Goal: Check status: Check status

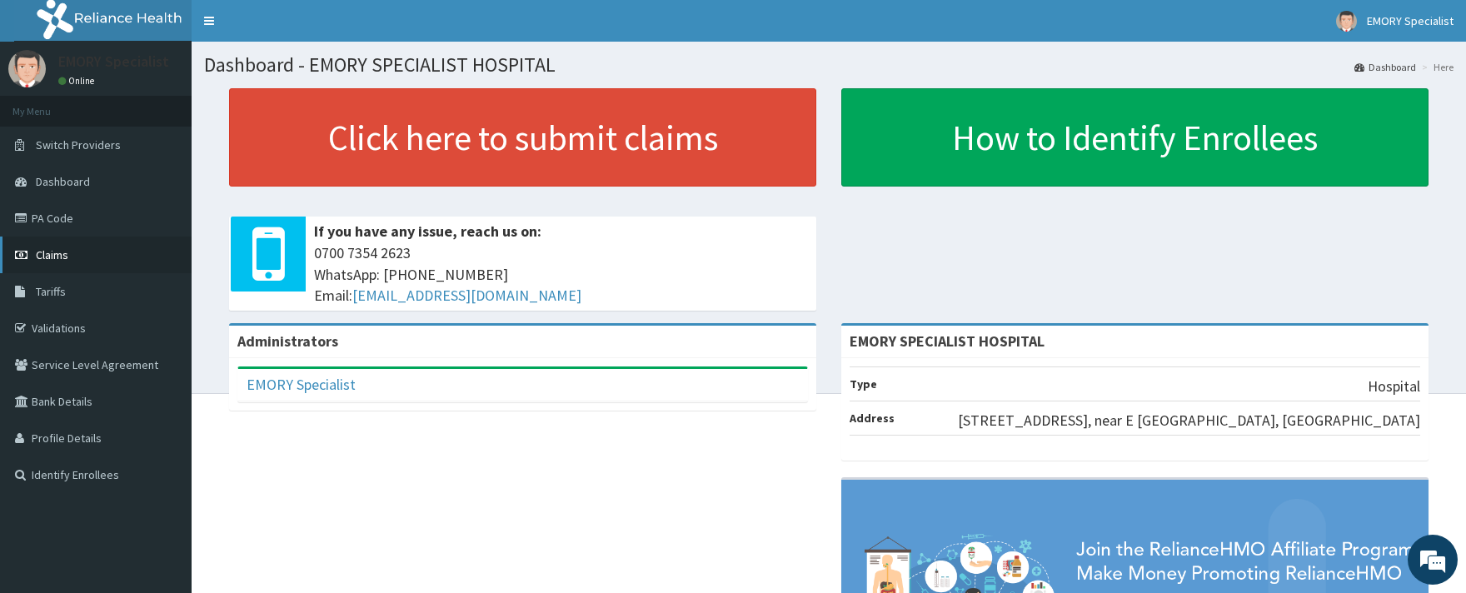
click at [61, 247] on span "Claims" at bounding box center [52, 254] width 32 height 15
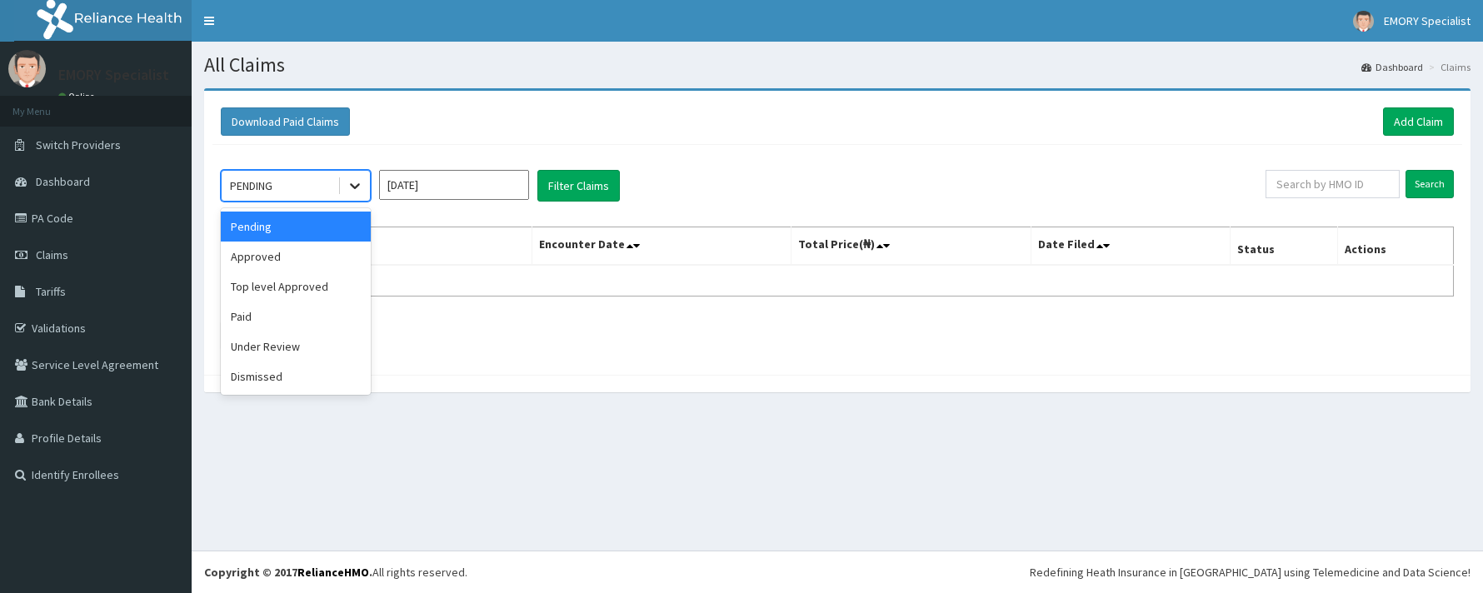
click at [351, 188] on icon at bounding box center [354, 185] width 17 height 17
click at [237, 321] on div "Paid" at bounding box center [296, 317] width 150 height 30
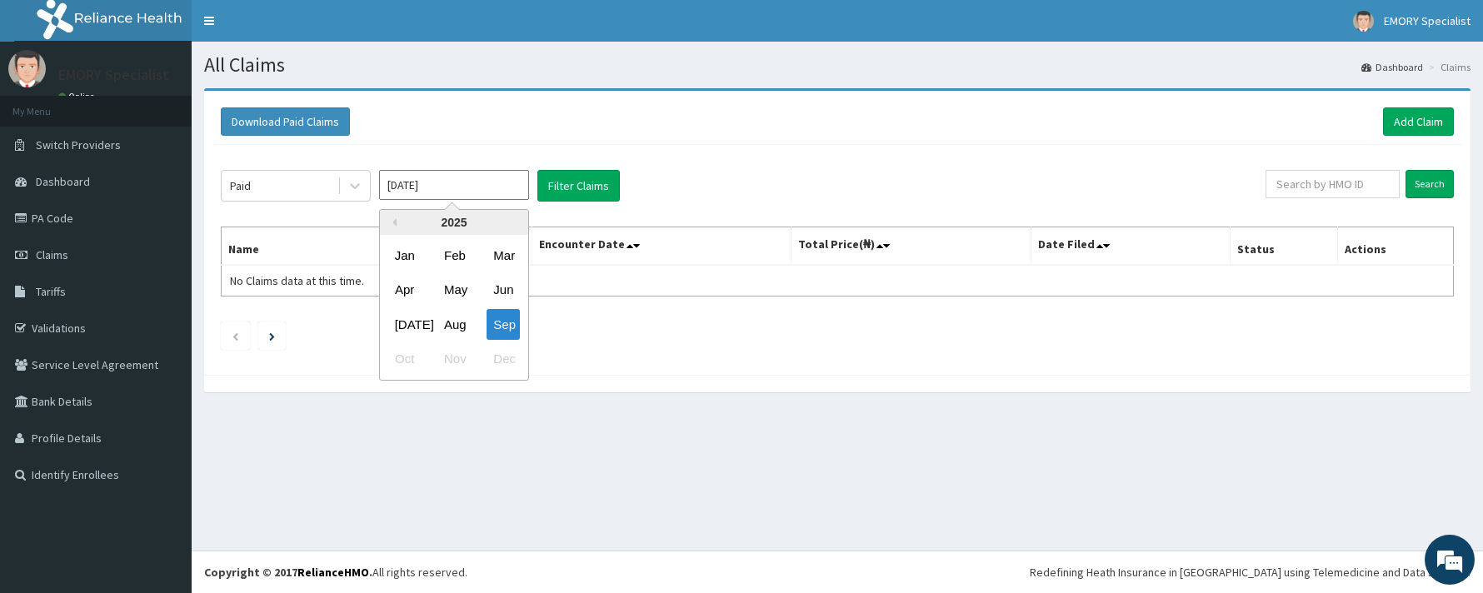
click at [508, 190] on input "Sep 2025" at bounding box center [454, 185] width 150 height 30
click at [453, 331] on div "Aug" at bounding box center [453, 324] width 33 height 31
type input "Aug 2025"
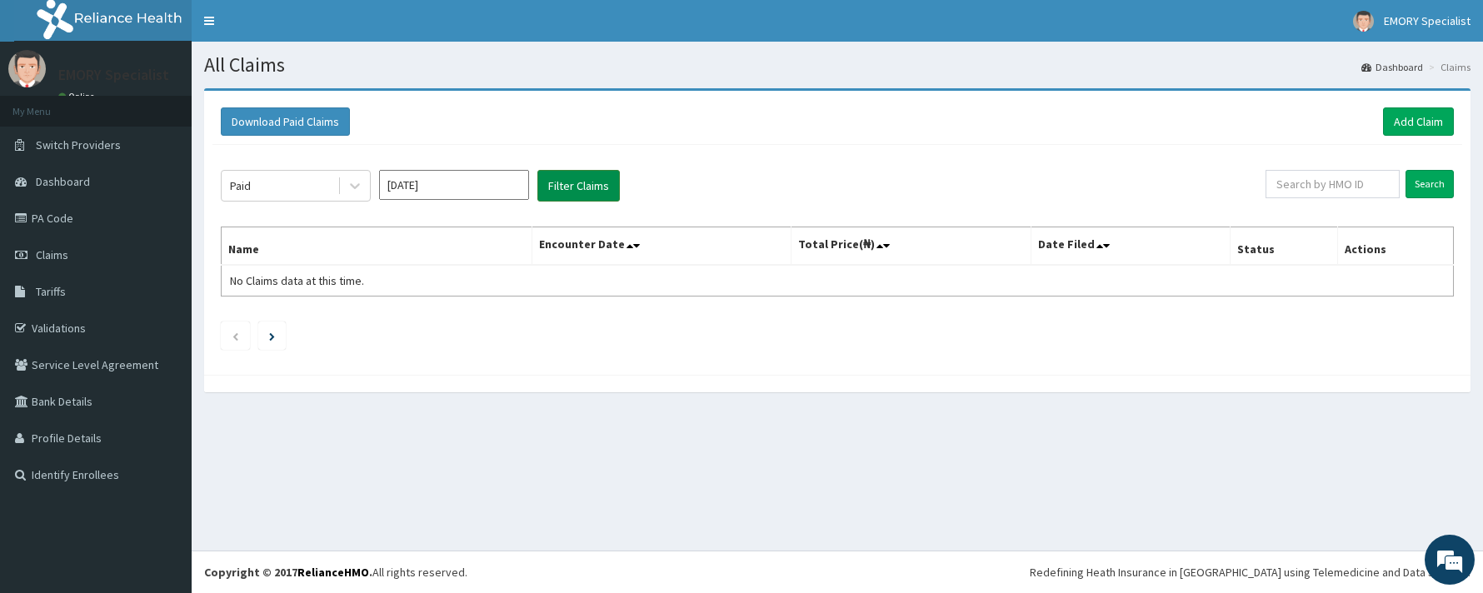
click at [580, 191] on button "Filter Claims" at bounding box center [578, 186] width 82 height 32
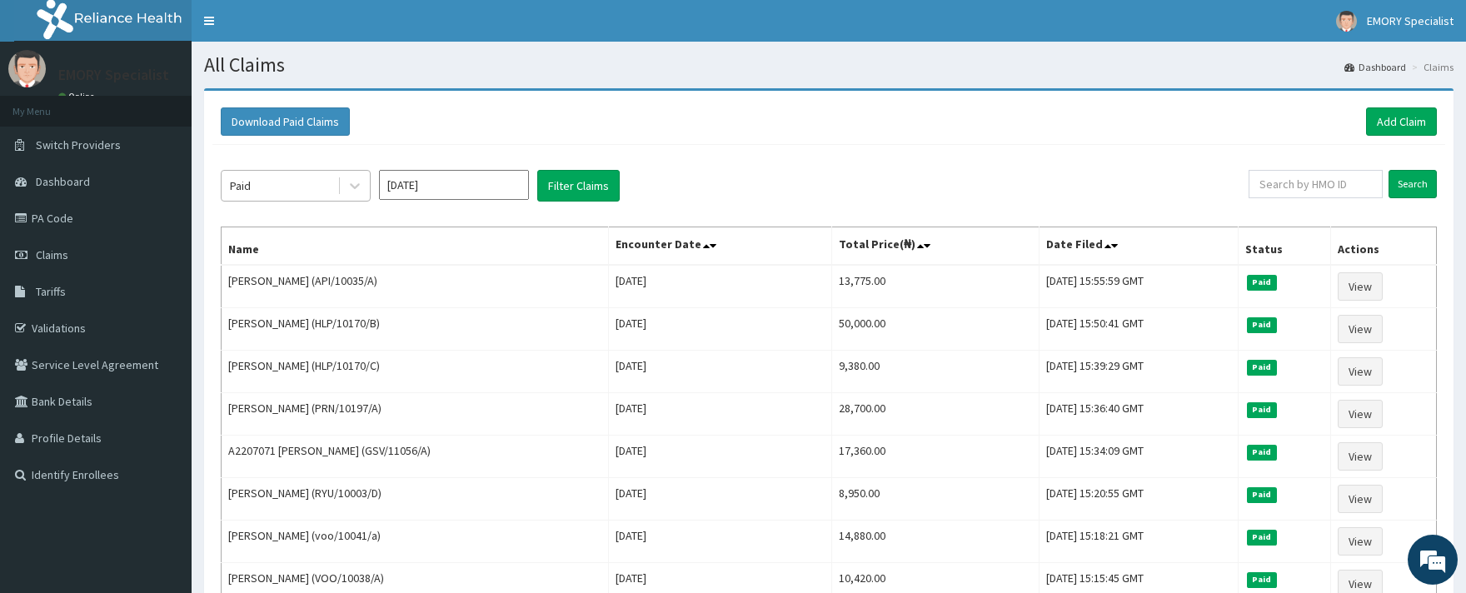
click at [257, 184] on div "Paid" at bounding box center [280, 185] width 116 height 27
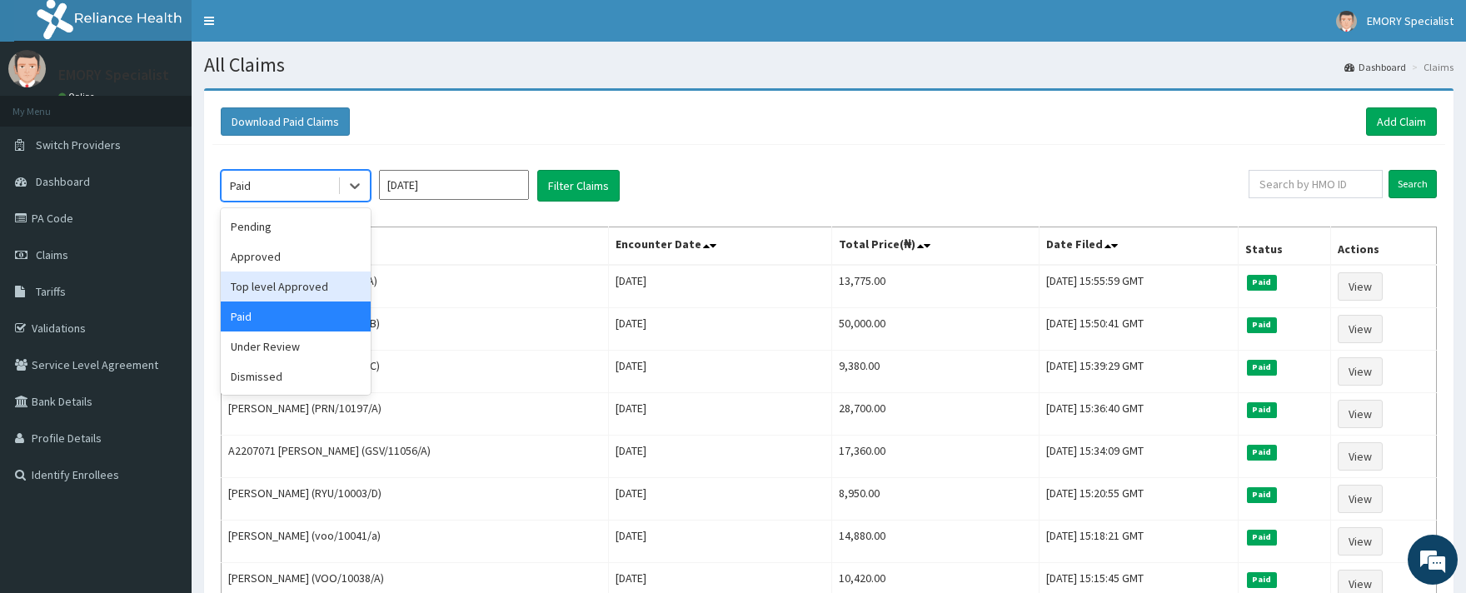
click at [263, 284] on div "Top level Approved" at bounding box center [296, 287] width 150 height 30
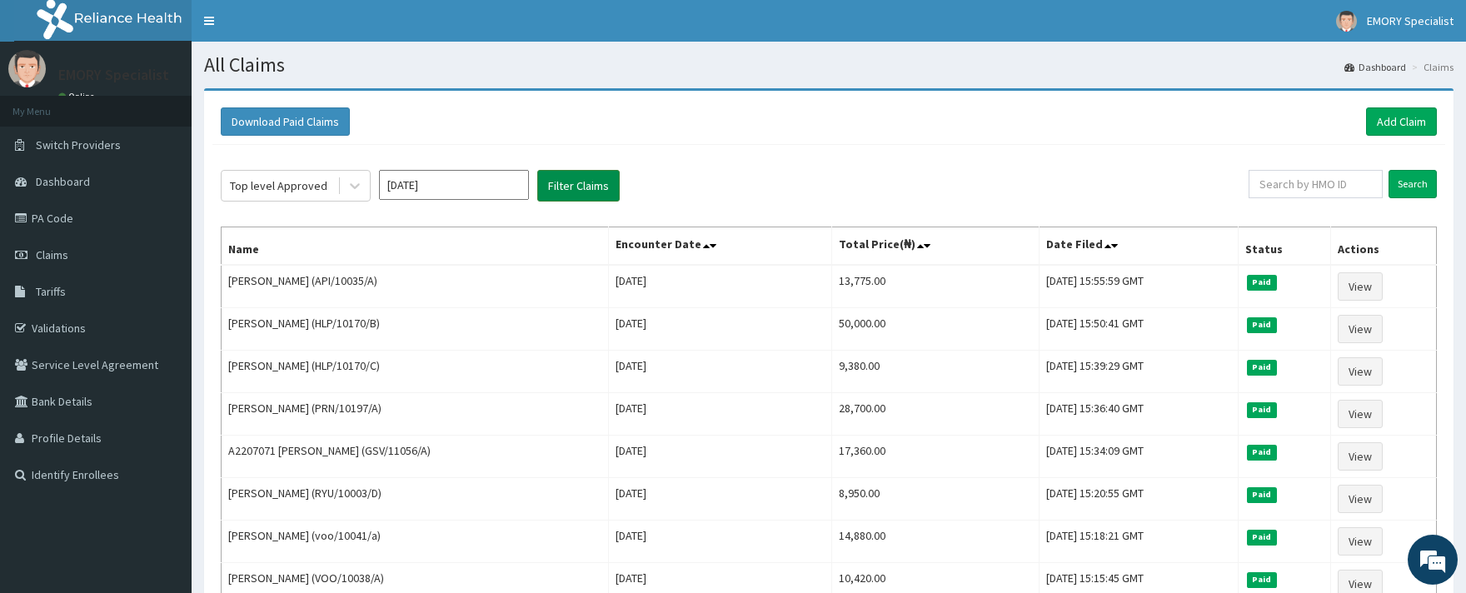
click at [571, 180] on button "Filter Claims" at bounding box center [578, 186] width 82 height 32
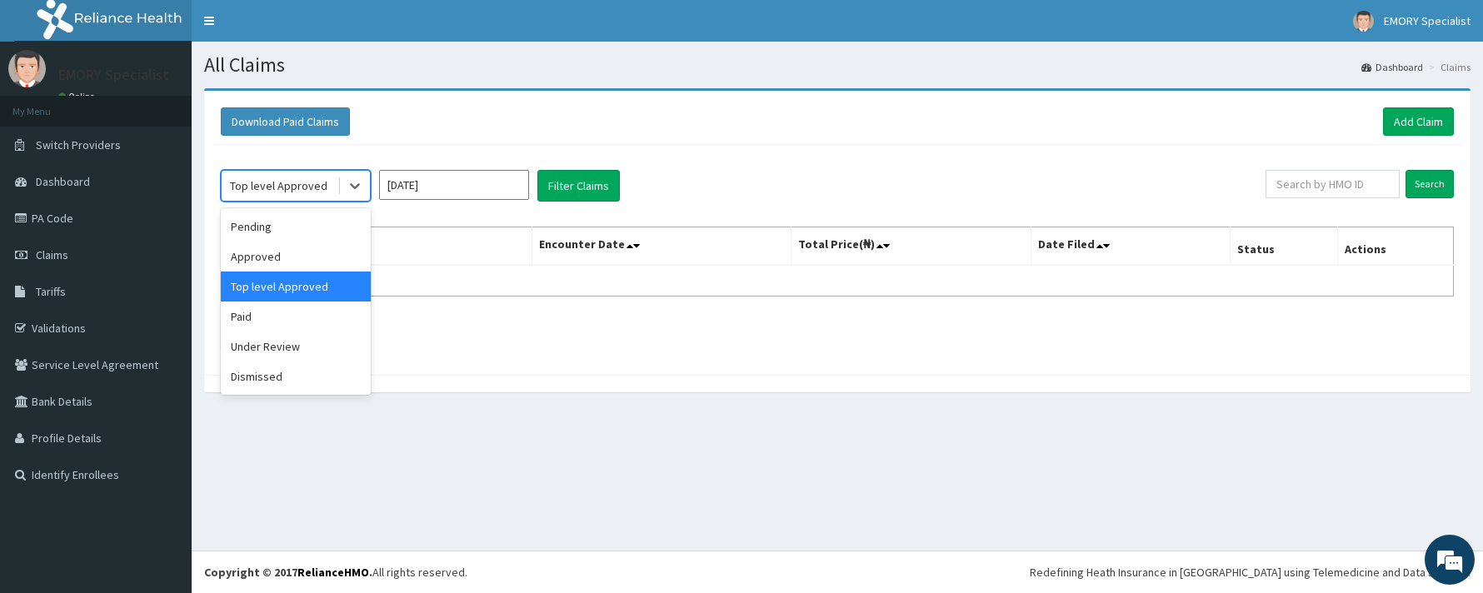
click at [335, 191] on div "Top level Approved" at bounding box center [280, 185] width 116 height 27
click at [271, 254] on div "Approved" at bounding box center [296, 257] width 150 height 30
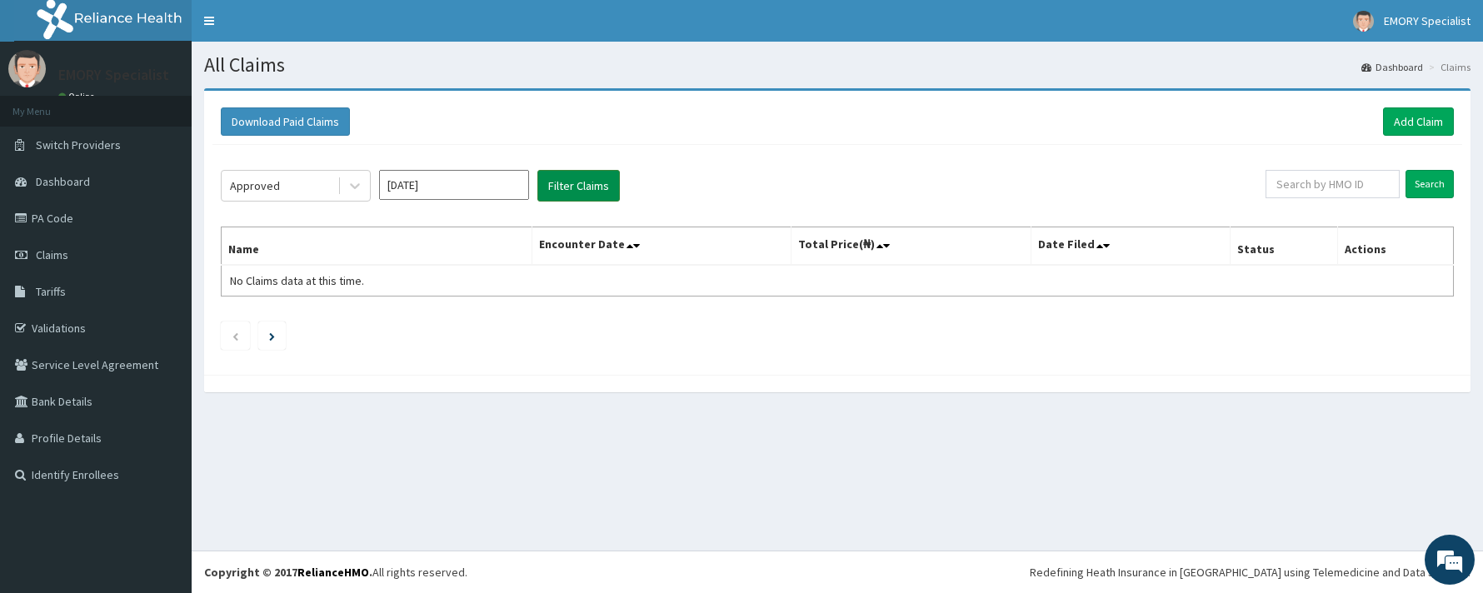
click at [586, 178] on button "Filter Claims" at bounding box center [578, 186] width 82 height 32
click at [565, 187] on button "Filter Claims" at bounding box center [578, 186] width 82 height 32
click at [343, 185] on div at bounding box center [355, 186] width 30 height 30
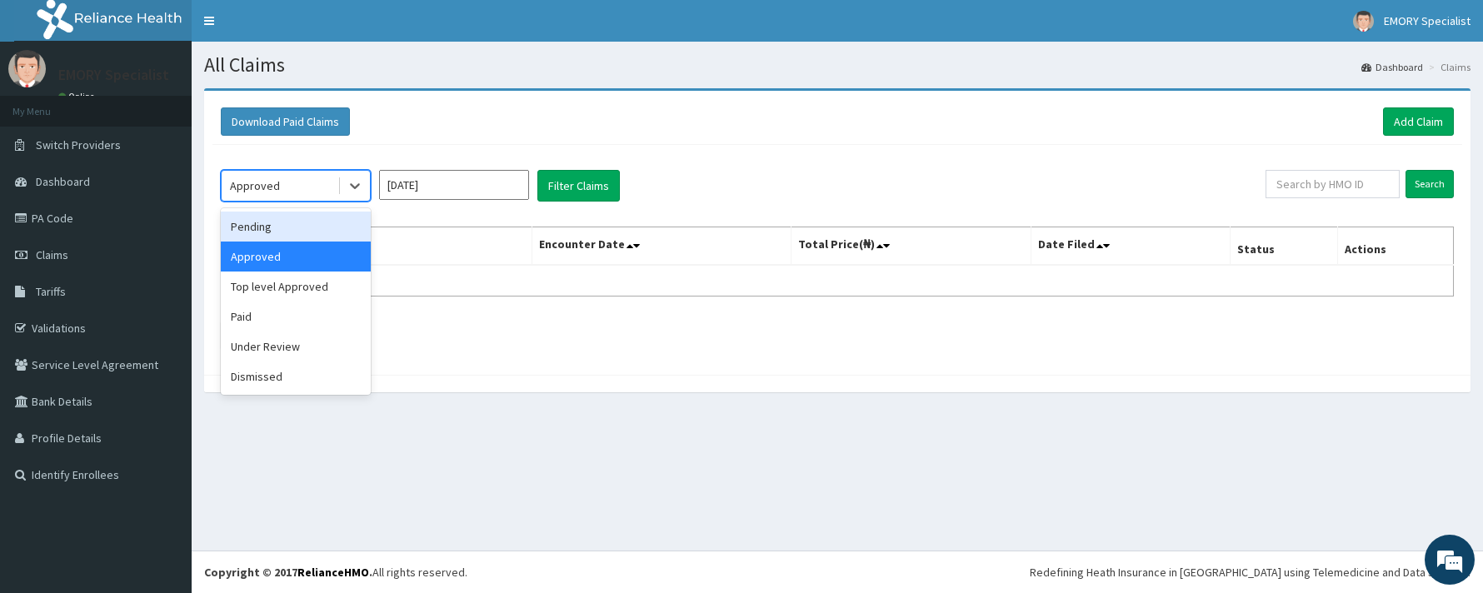
click at [287, 228] on div "Pending" at bounding box center [296, 227] width 150 height 30
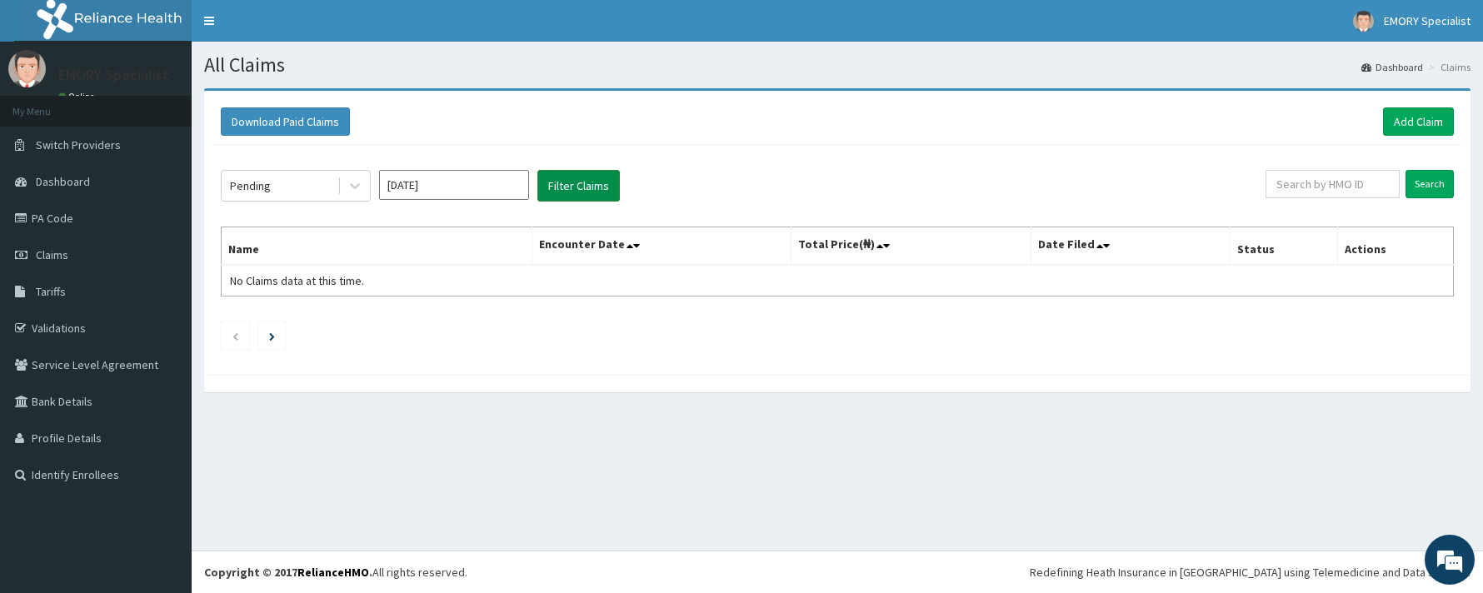
click at [570, 190] on button "Filter Claims" at bounding box center [578, 186] width 82 height 32
click at [583, 187] on button "Filter Claims" at bounding box center [578, 186] width 82 height 32
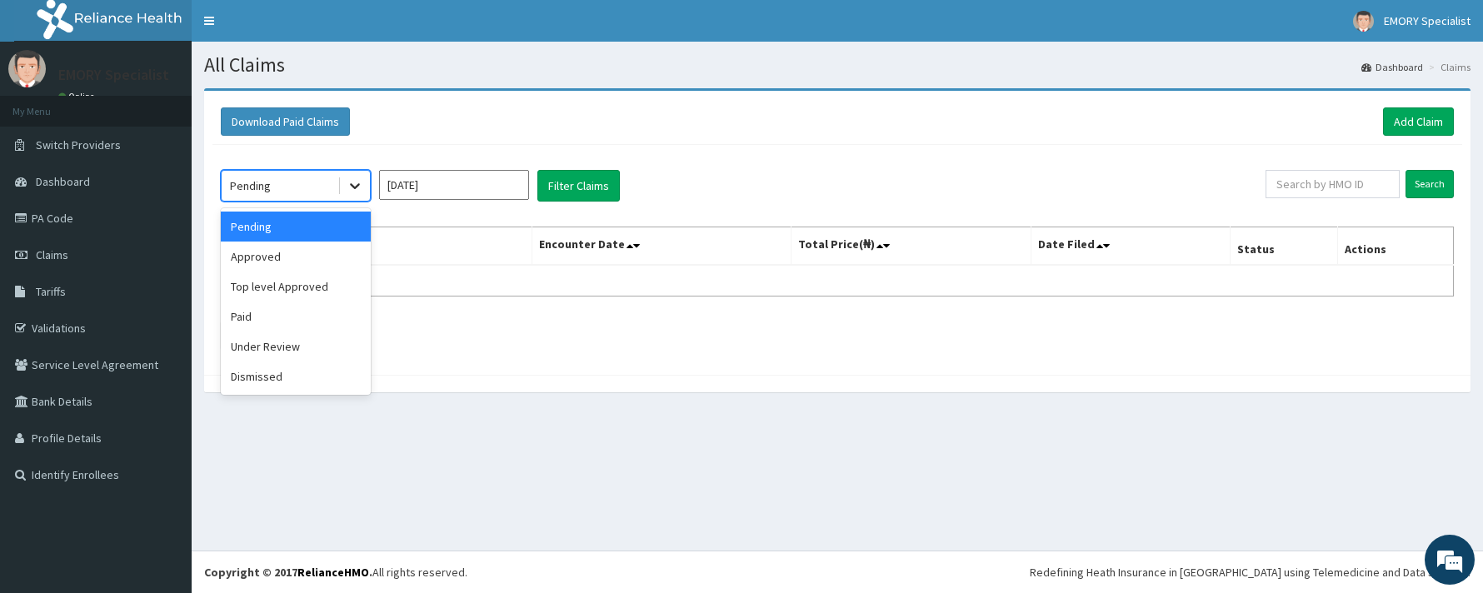
click at [358, 191] on icon at bounding box center [354, 185] width 17 height 17
click at [288, 351] on div "Under Review" at bounding box center [296, 346] width 150 height 30
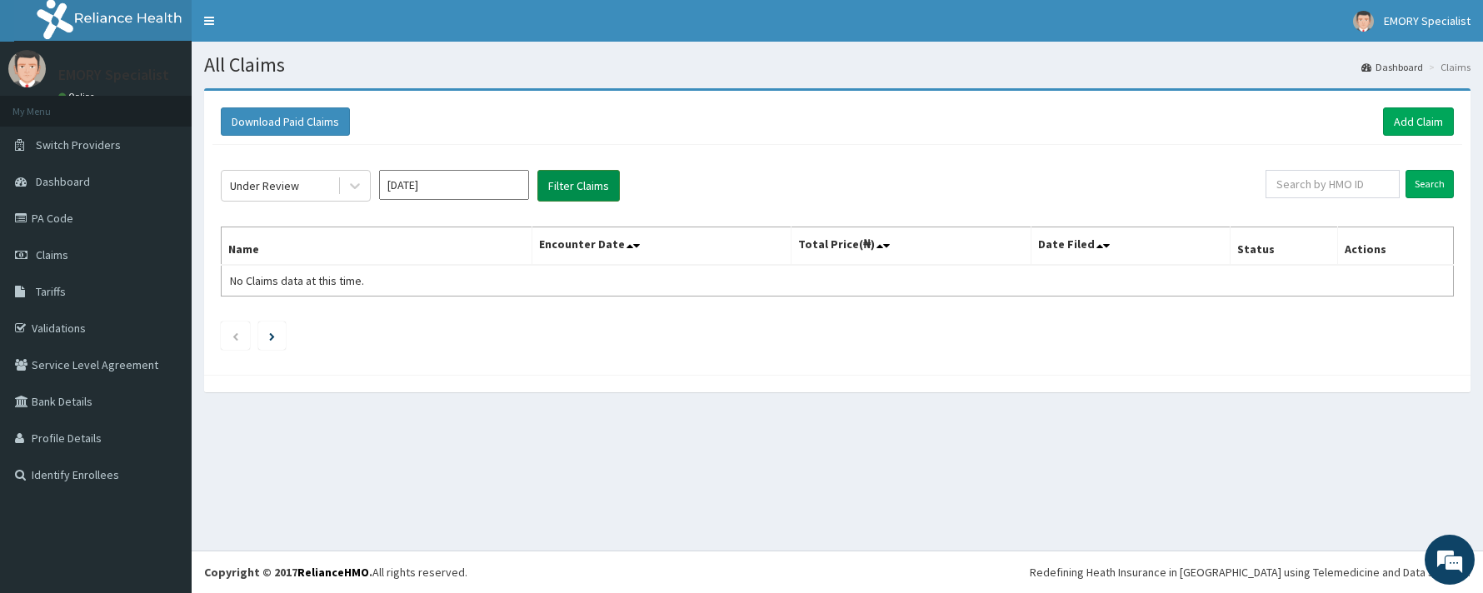
click at [584, 183] on button "Filter Claims" at bounding box center [578, 186] width 82 height 32
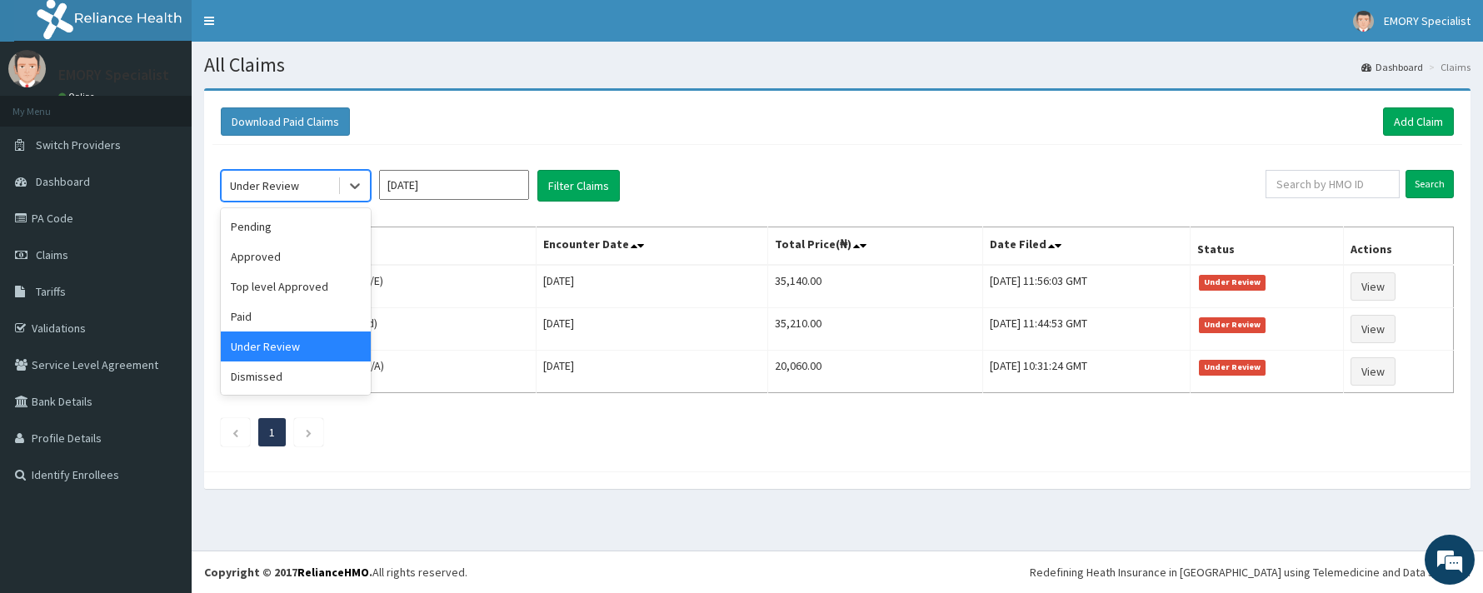
click at [322, 184] on div "Under Review" at bounding box center [280, 185] width 116 height 27
click at [273, 371] on div "Dismissed" at bounding box center [296, 376] width 150 height 30
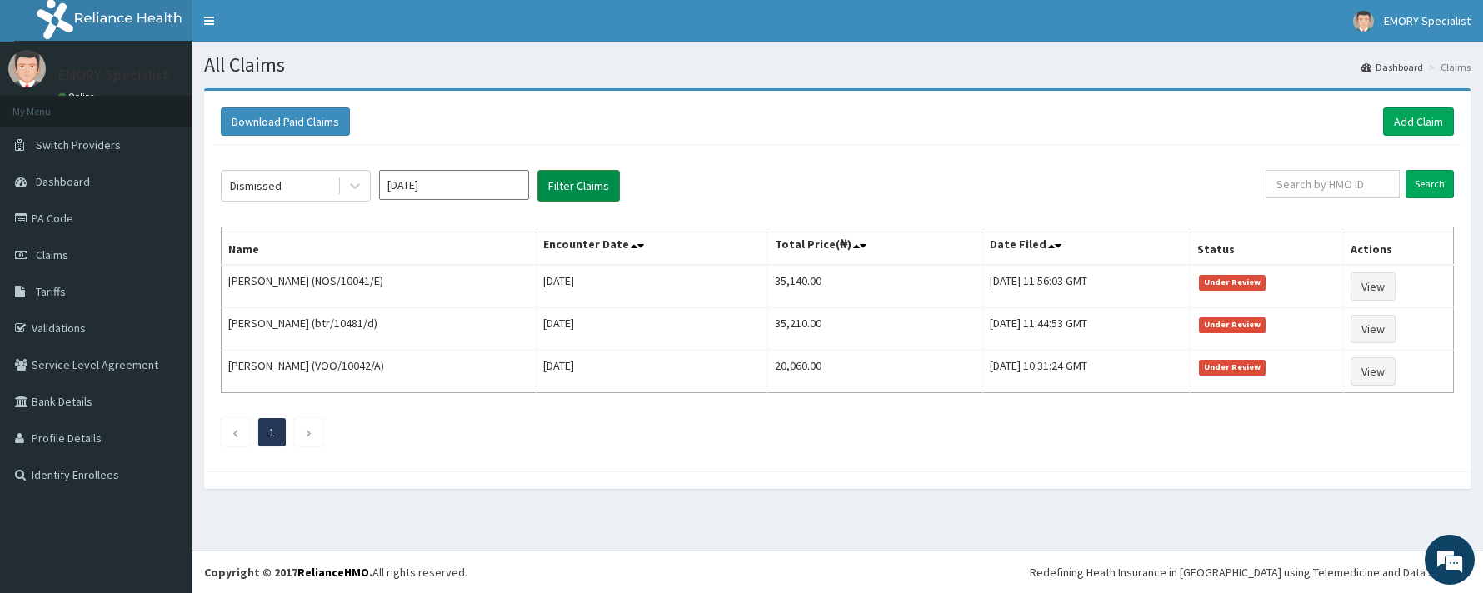
click at [574, 178] on button "Filter Claims" at bounding box center [578, 186] width 82 height 32
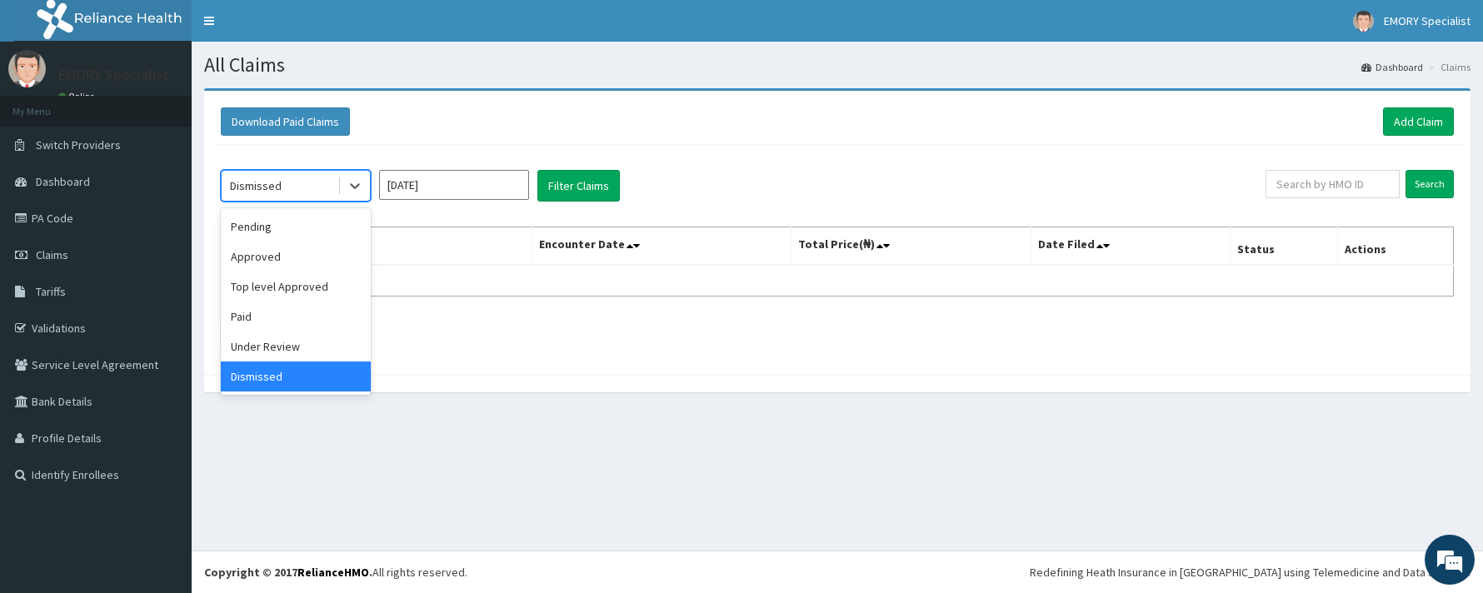
click at [317, 181] on div "Dismissed" at bounding box center [280, 185] width 116 height 27
click at [267, 328] on div "Paid" at bounding box center [296, 317] width 150 height 30
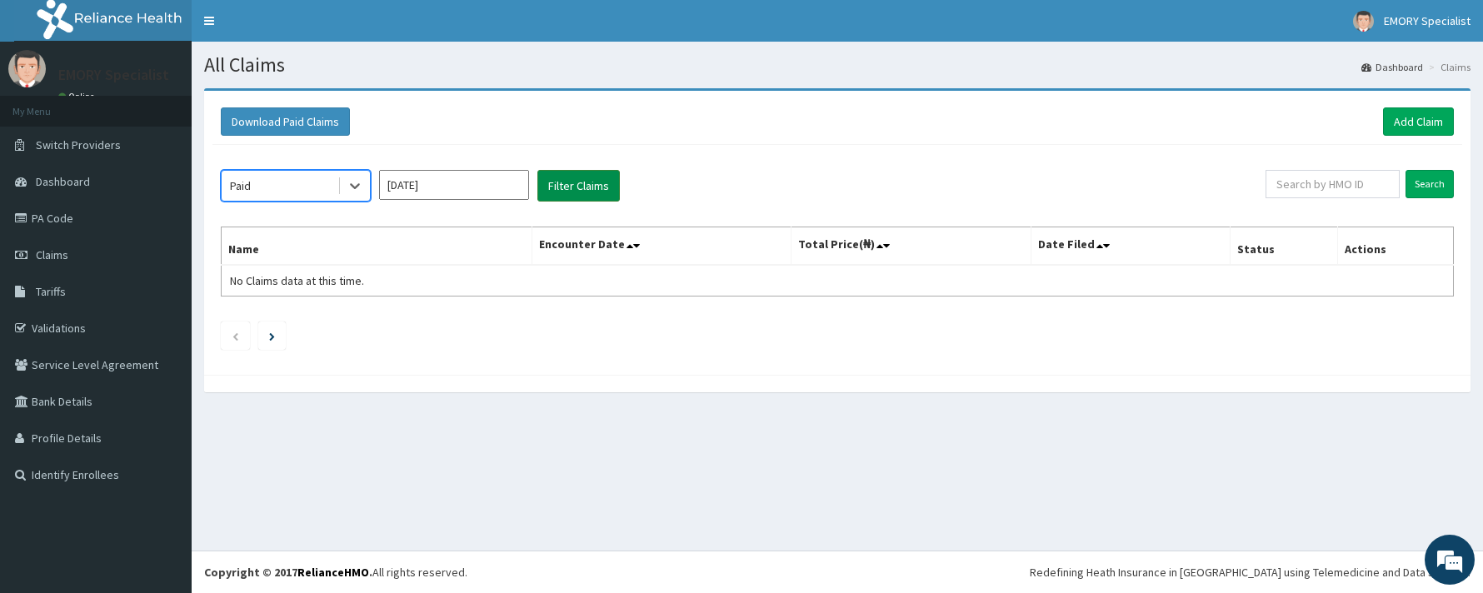
click at [574, 193] on button "Filter Claims" at bounding box center [578, 186] width 82 height 32
